Goal: Information Seeking & Learning: Learn about a topic

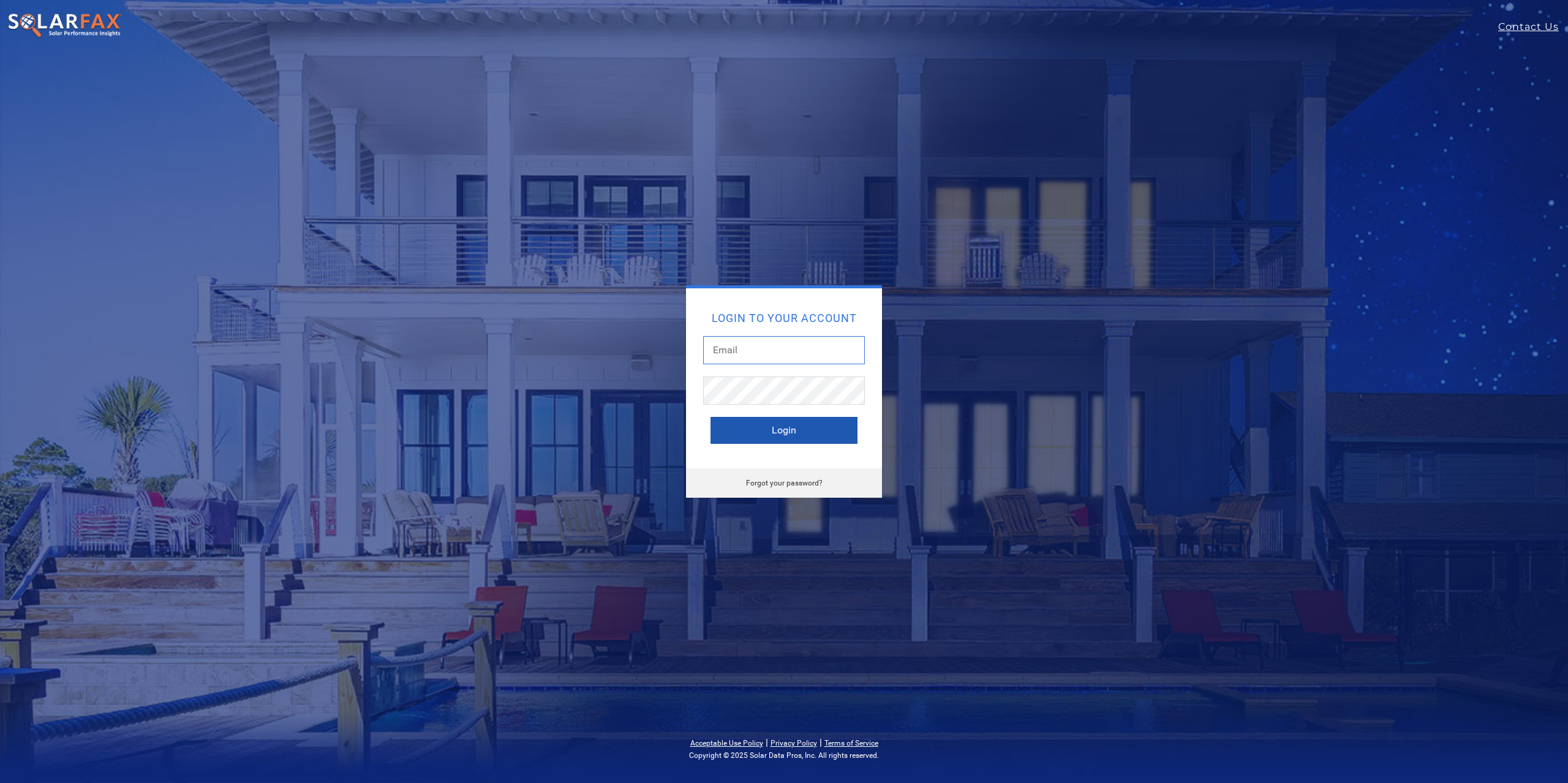
type input "David@swiftwaterelectricandsolar.com"
click at [788, 423] on button "Login" at bounding box center [783, 430] width 147 height 27
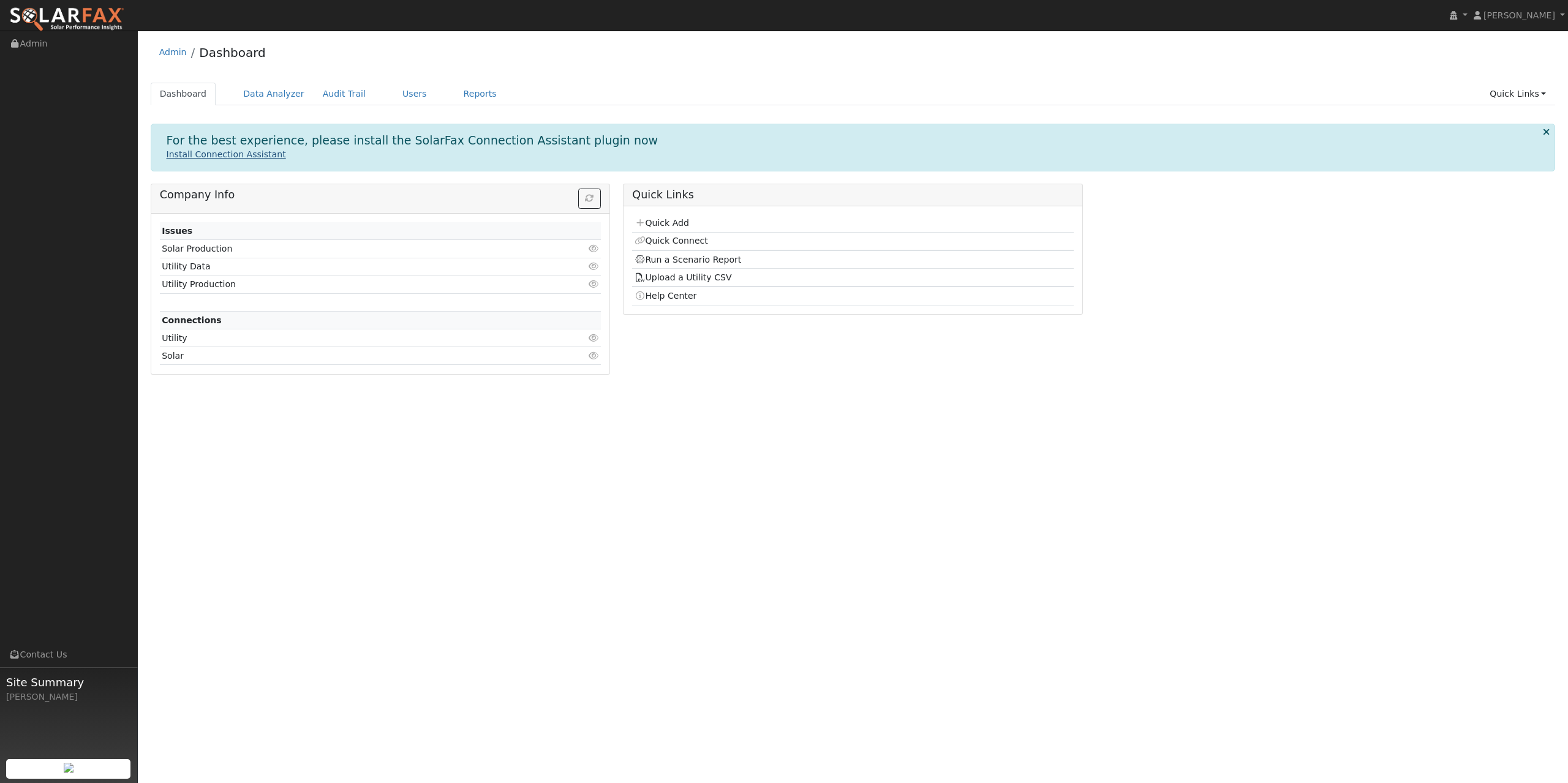
drag, startPoint x: 197, startPoint y: 165, endPoint x: 201, endPoint y: 157, distance: 8.9
click at [198, 164] on div "For the best experience, please install the SolarFax Connection Assistant plugi…" at bounding box center [853, 147] width 1405 height 47
click at [201, 157] on link "Install Connection Assistant" at bounding box center [226, 154] width 120 height 9
click at [610, 509] on div "User Profile First name Last name Email Email Notifications No Emails No Emails…" at bounding box center [852, 406] width 1430 height 752
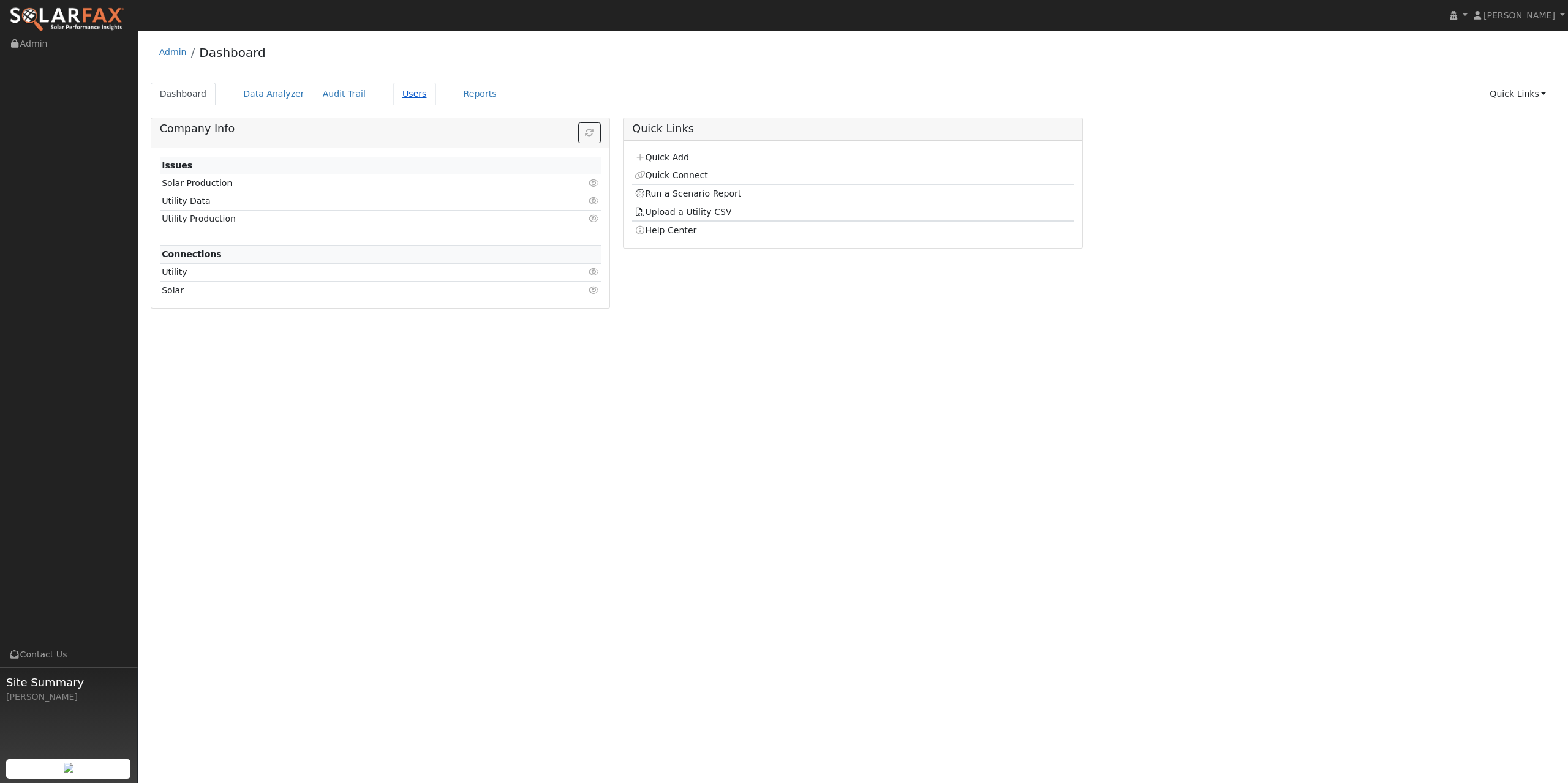
click at [402, 100] on link "Users" at bounding box center [414, 94] width 43 height 23
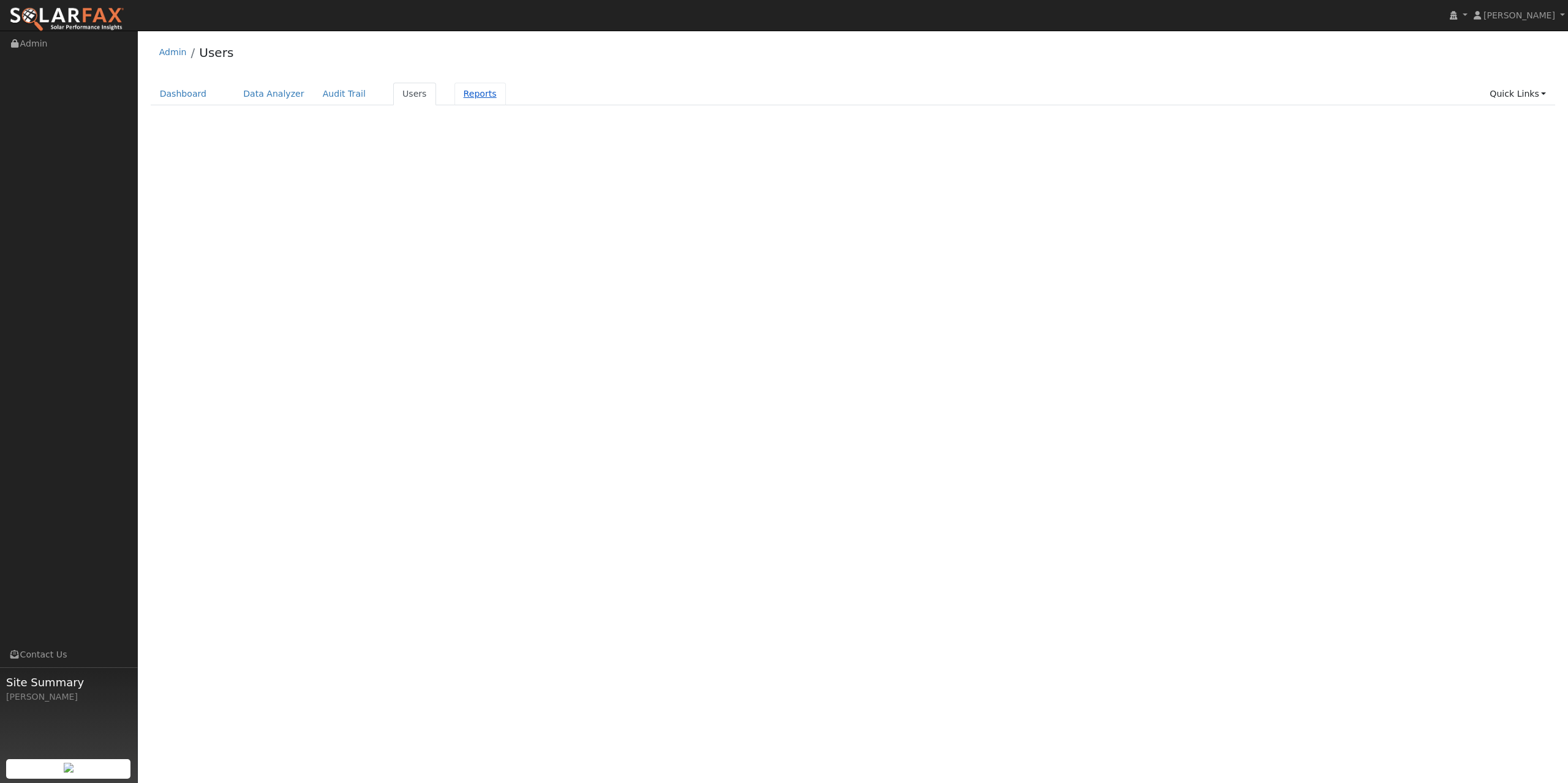
click at [462, 93] on link "Reports" at bounding box center [480, 94] width 51 height 23
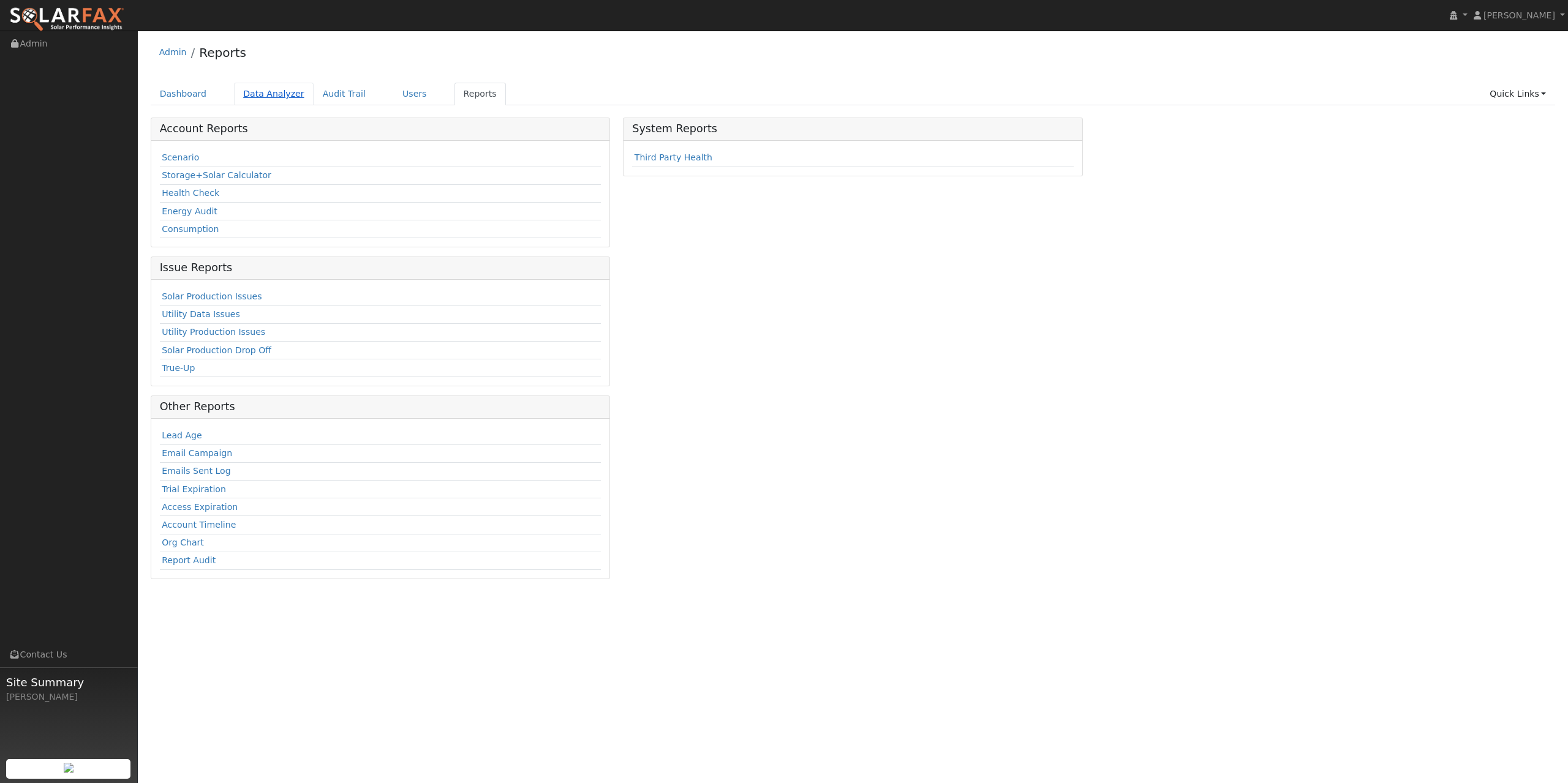
click at [273, 90] on link "Data Analyzer" at bounding box center [274, 94] width 79 height 23
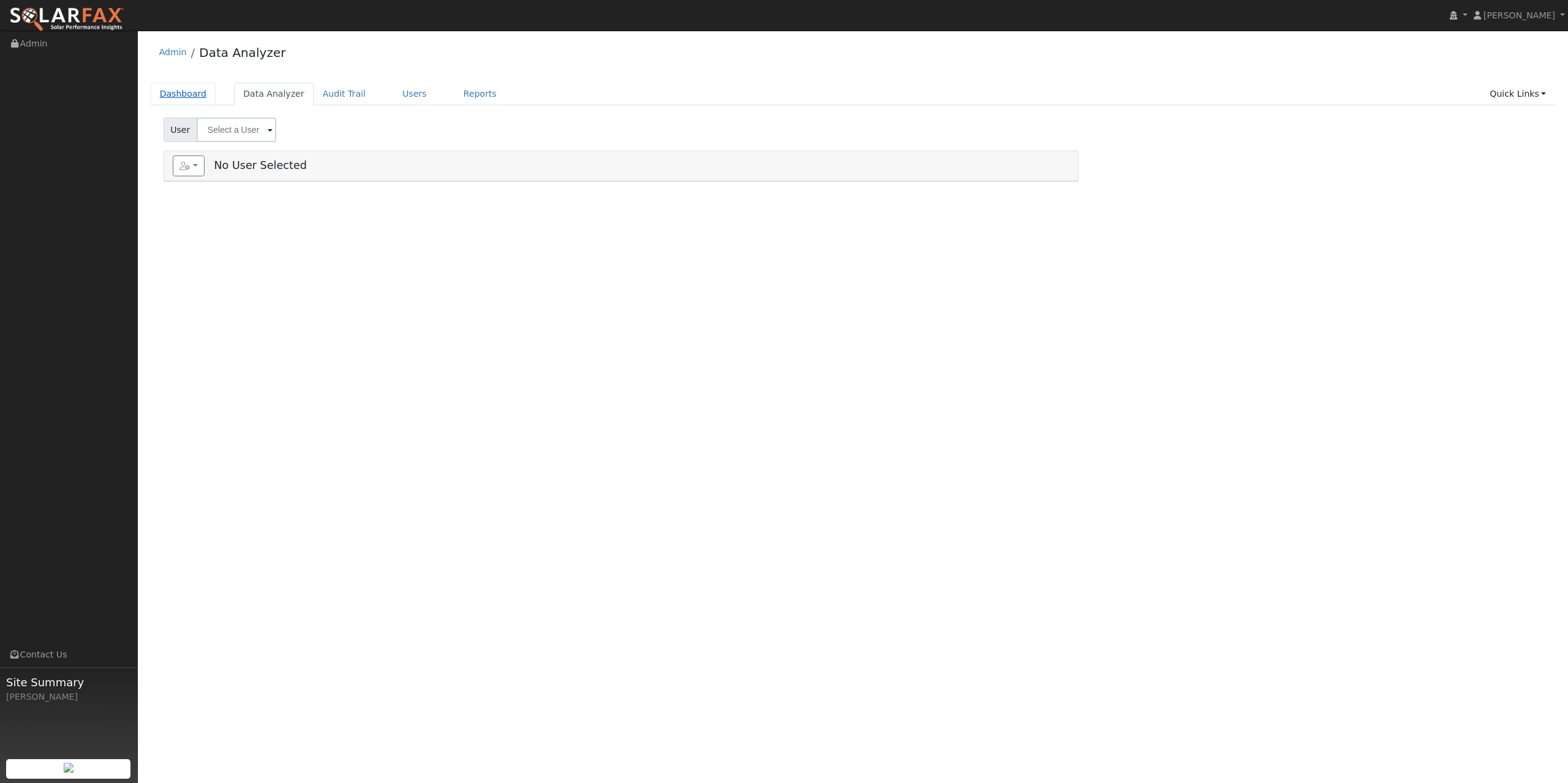
click at [174, 91] on link "Dashboard" at bounding box center [183, 94] width 65 height 23
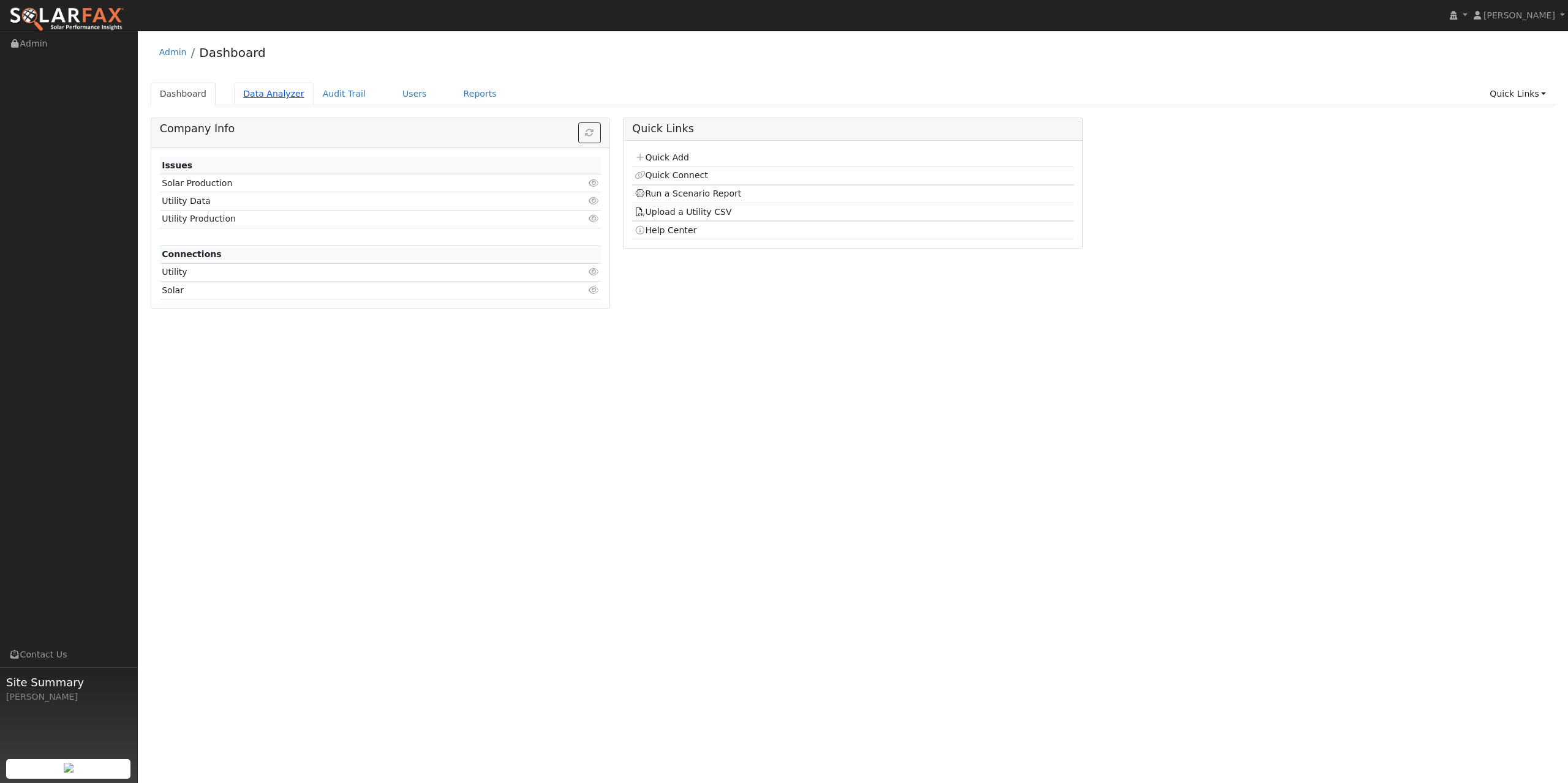
click at [255, 91] on link "Data Analyzer" at bounding box center [274, 94] width 79 height 23
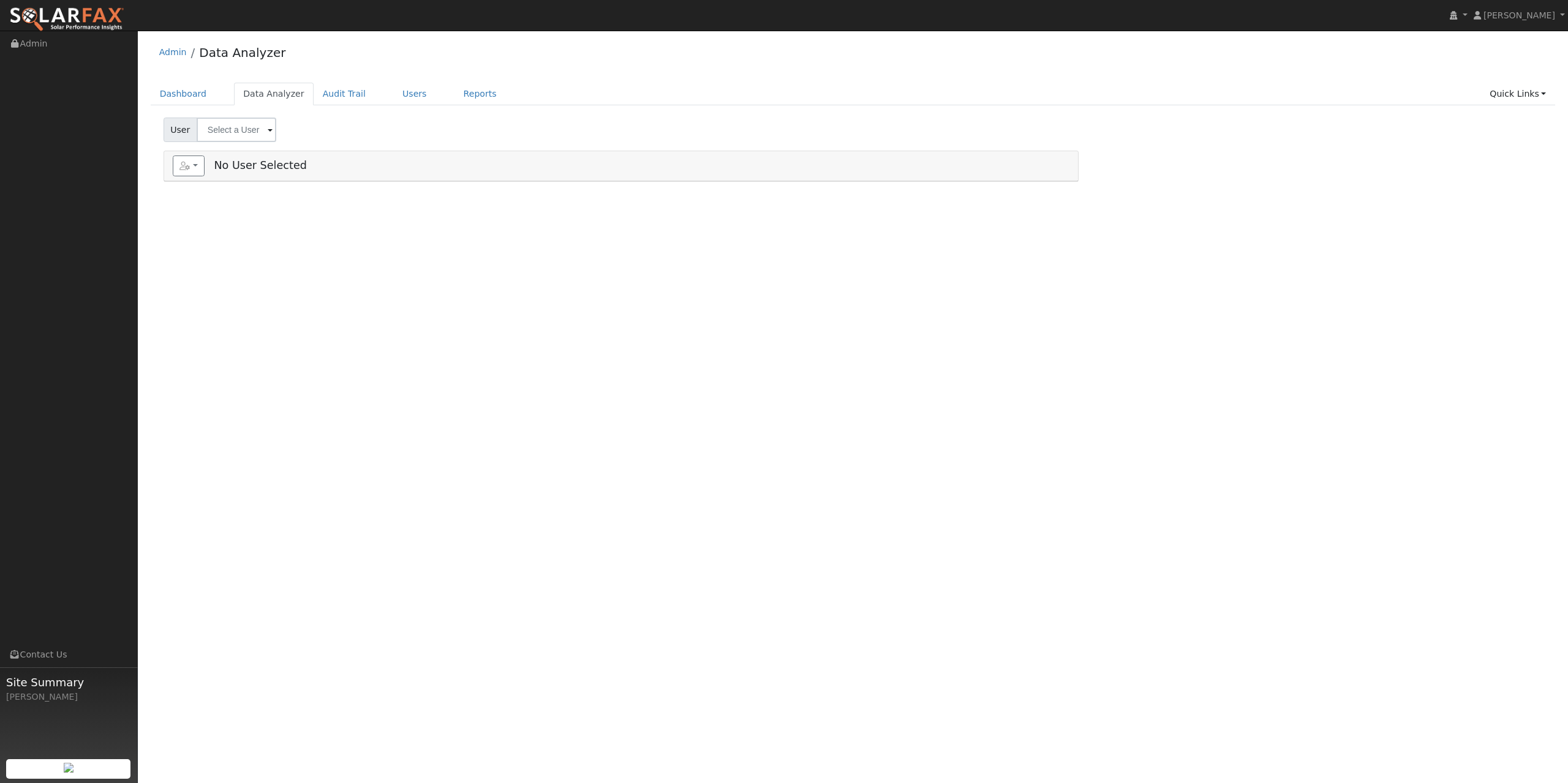
click at [254, 133] on input "text" at bounding box center [236, 130] width 79 height 24
click at [308, 127] on div "User Results History Enter text to search Enter text to search No history Accou…" at bounding box center [852, 127] width 1383 height 29
click at [344, 97] on link "Audit Trail" at bounding box center [344, 94] width 61 height 23
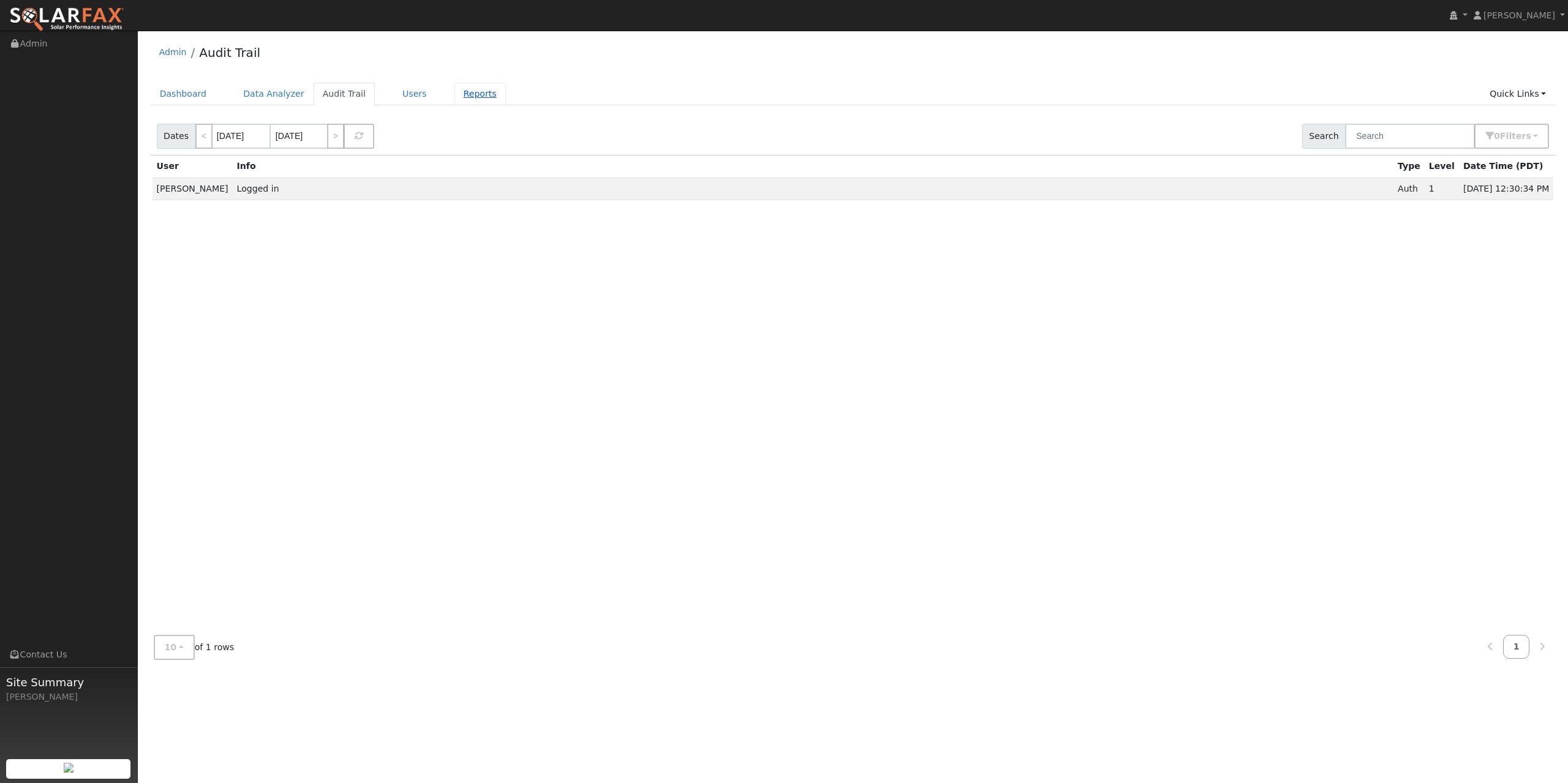
click at [455, 93] on link "Reports" at bounding box center [480, 94] width 51 height 23
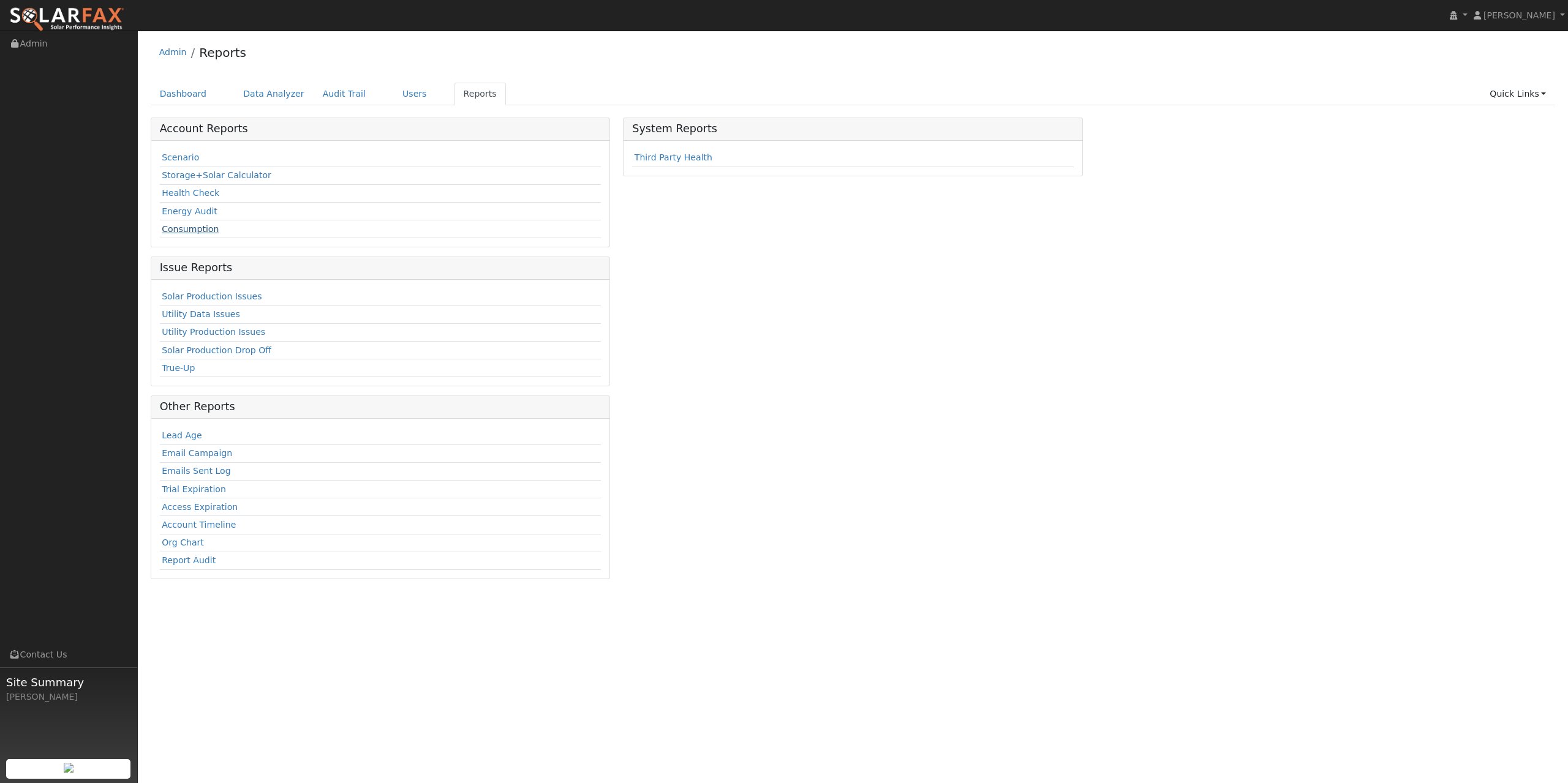
click at [202, 231] on link "Consumption" at bounding box center [190, 229] width 57 height 9
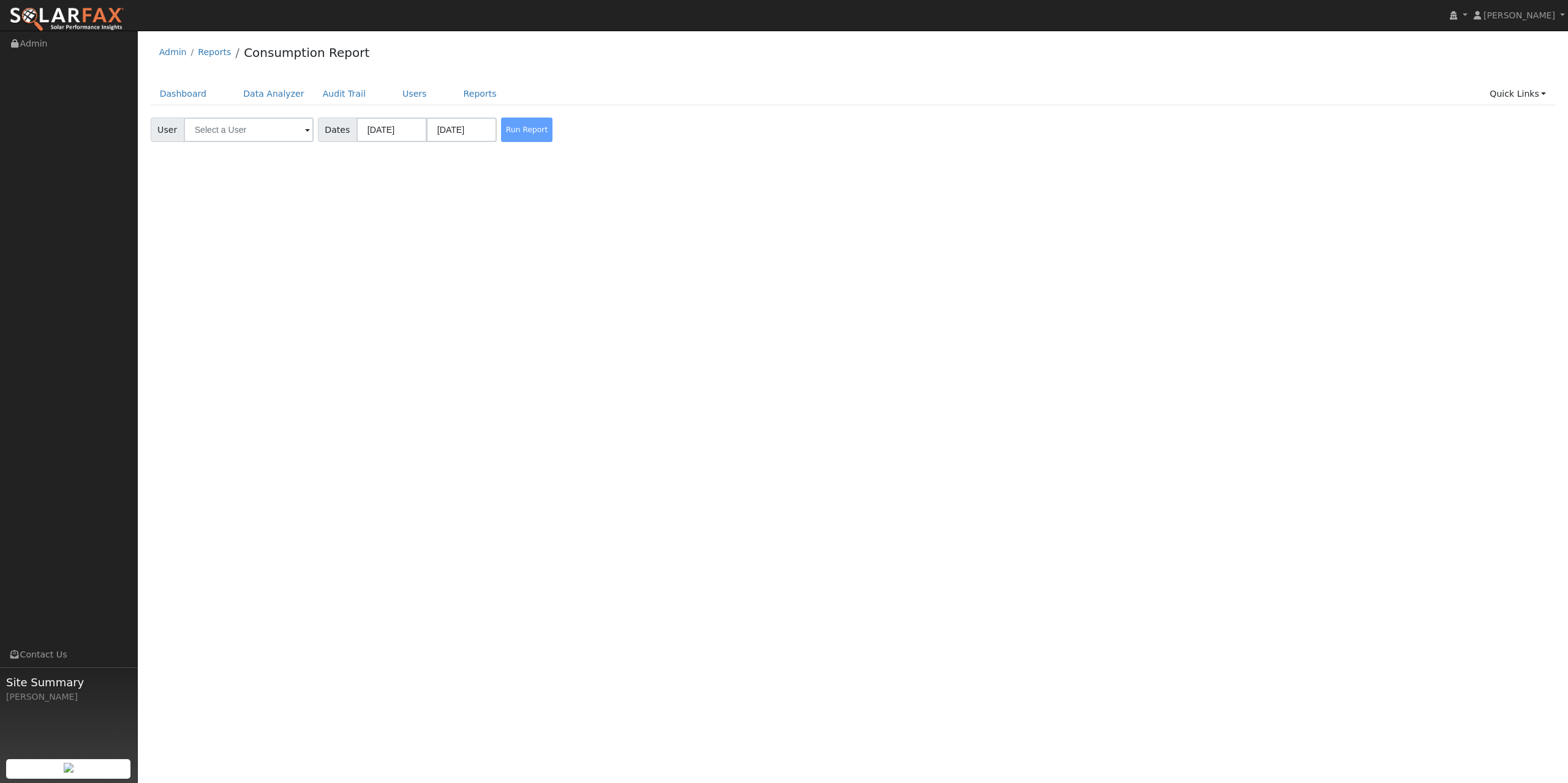
click at [305, 130] on span at bounding box center [307, 130] width 5 height 14
click at [200, 151] on link "Results" at bounding box center [210, 149] width 46 height 15
click at [240, 151] on link "History" at bounding box center [253, 149] width 45 height 15
click at [399, 319] on div "User Profile First name Last name Email Email Notifications No Emails No Emails…" at bounding box center [852, 406] width 1430 height 752
